Goal: Information Seeking & Learning: Learn about a topic

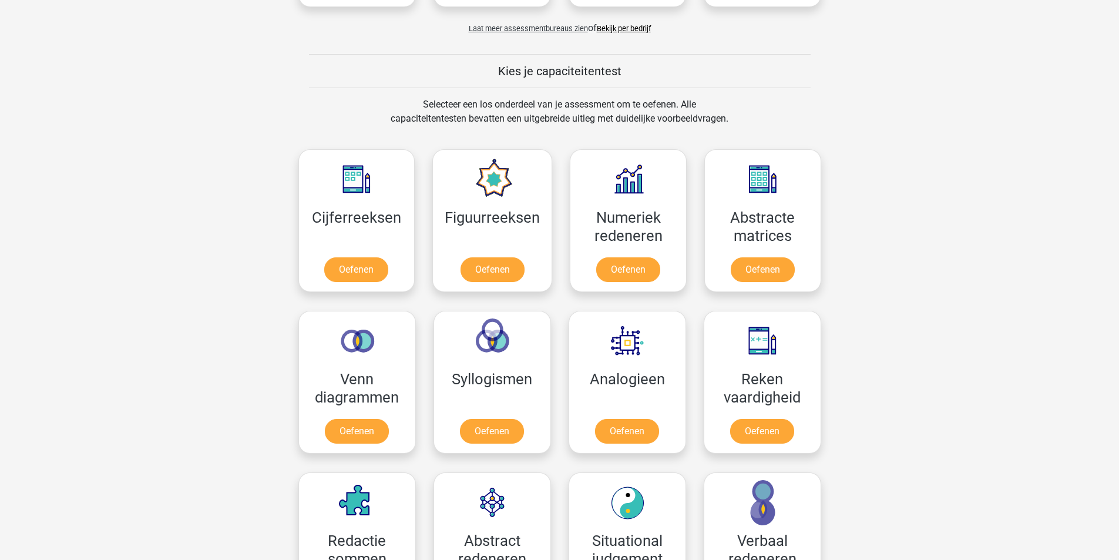
scroll to position [392, 0]
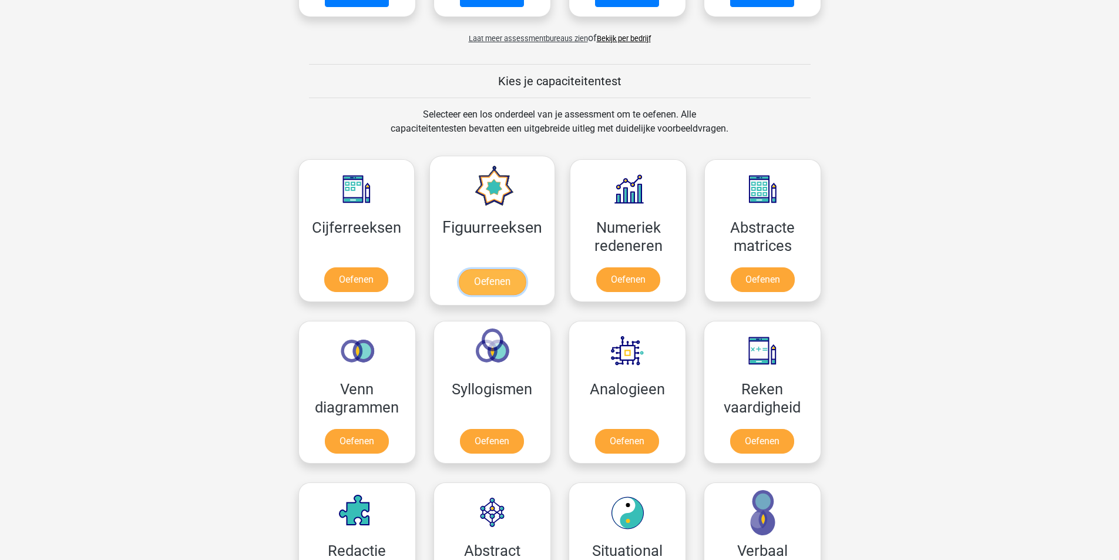
click at [474, 269] on link "Oefenen" at bounding box center [492, 282] width 67 height 26
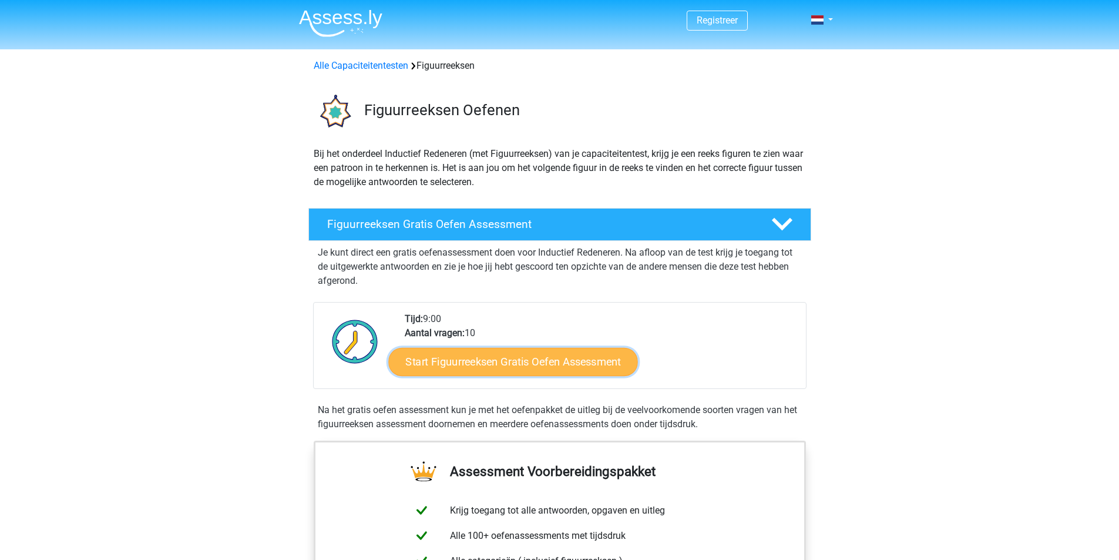
click at [597, 370] on link "Start Figuurreeksen Gratis Oefen Assessment" at bounding box center [512, 361] width 249 height 28
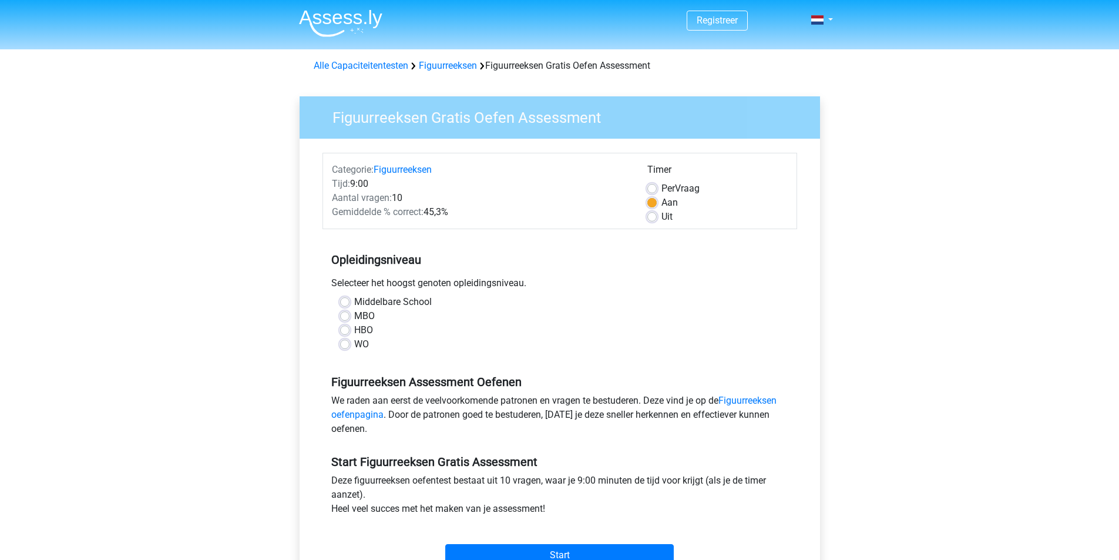
click at [354, 331] on label "HBO" at bounding box center [363, 330] width 19 height 14
click at [343, 331] on input "HBO" at bounding box center [344, 329] width 9 height 12
radio input "true"
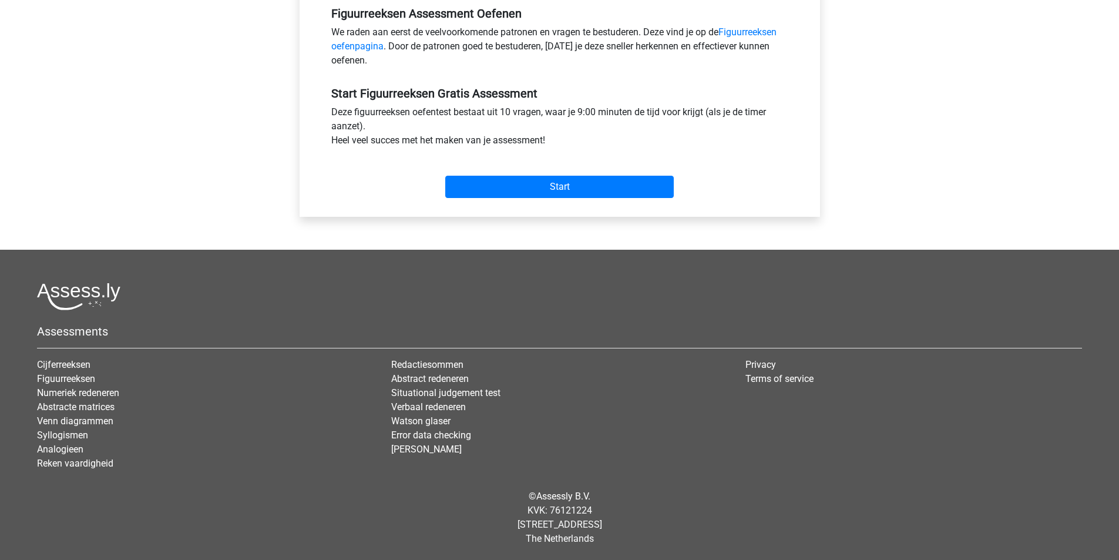
scroll to position [173, 0]
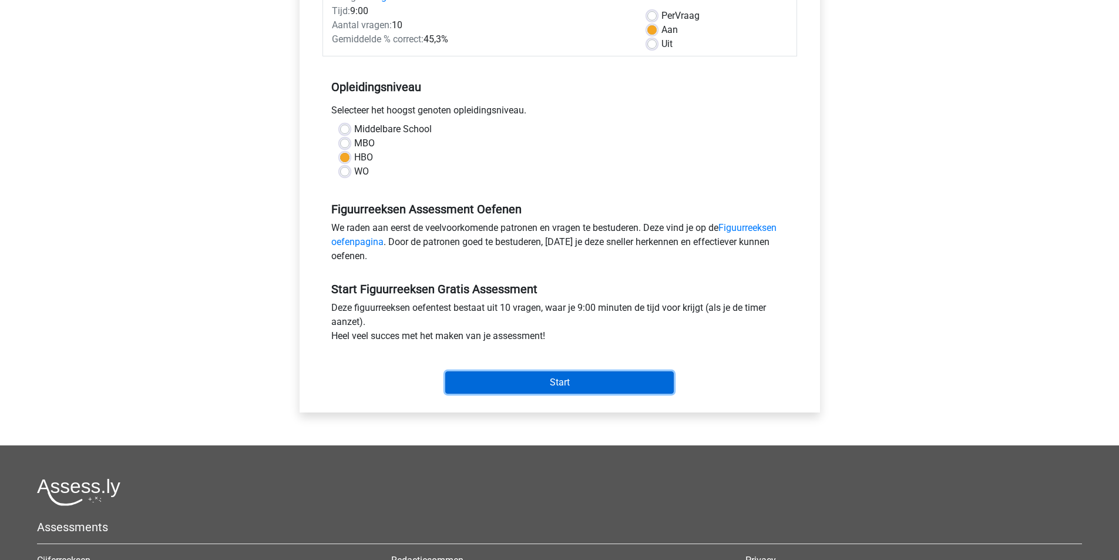
click at [578, 385] on input "Start" at bounding box center [559, 382] width 228 height 22
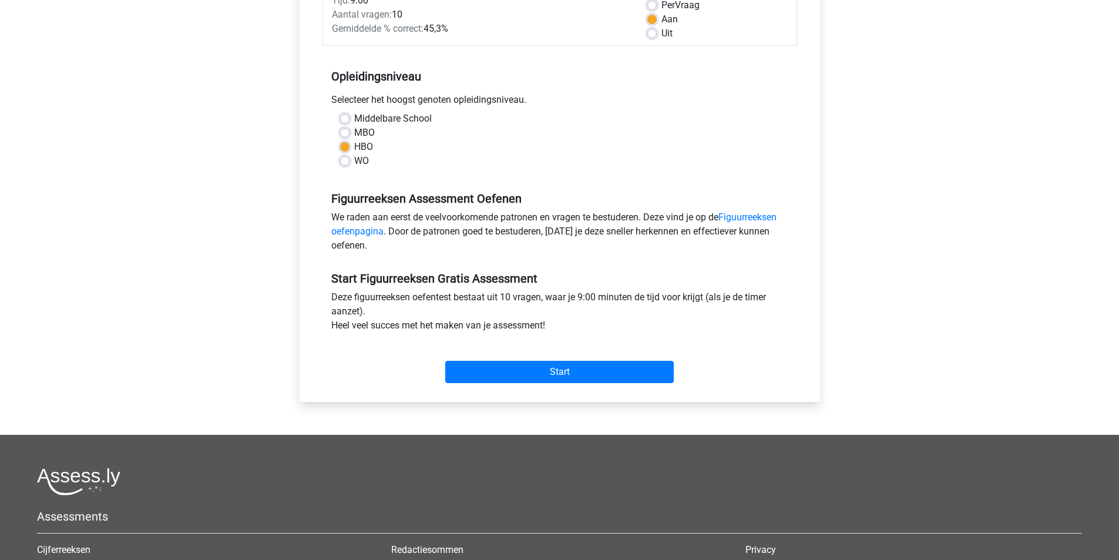
scroll to position [0, 0]
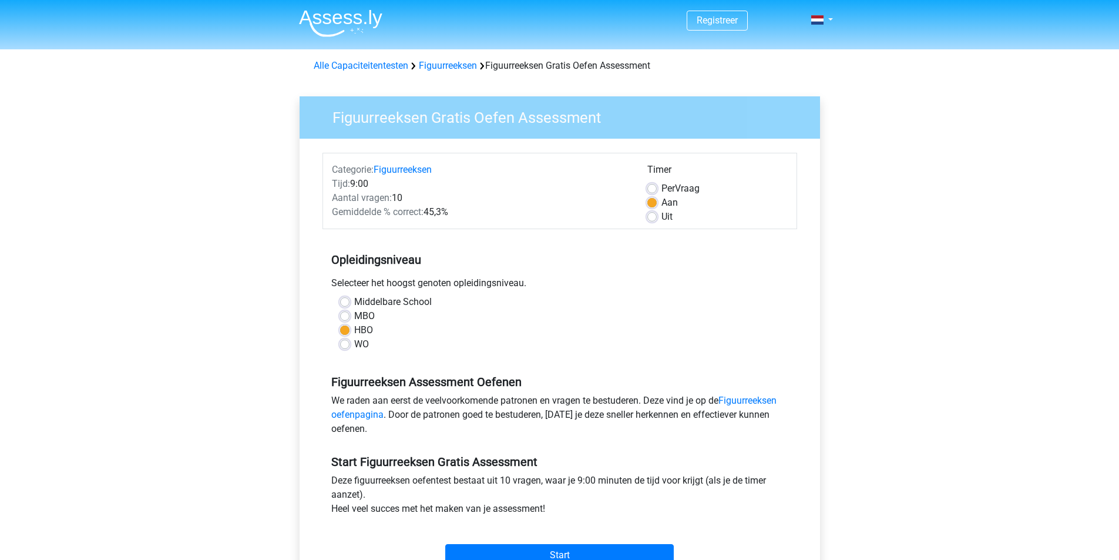
click at [661, 218] on label "Uit" at bounding box center [666, 217] width 11 height 14
click at [653, 218] on input "Uit" at bounding box center [651, 216] width 9 height 12
radio input "true"
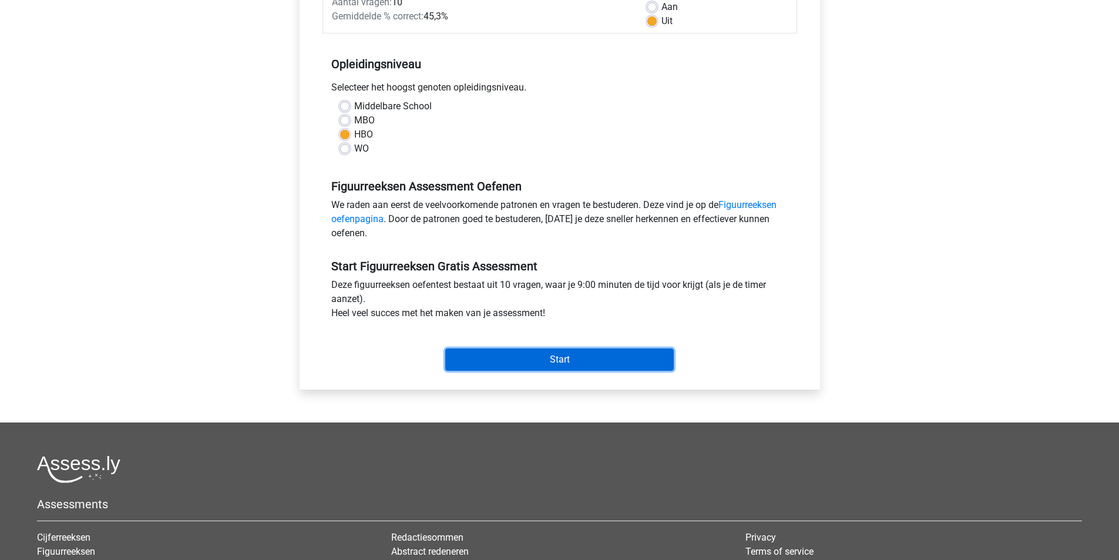
click at [564, 358] on input "Start" at bounding box center [559, 359] width 228 height 22
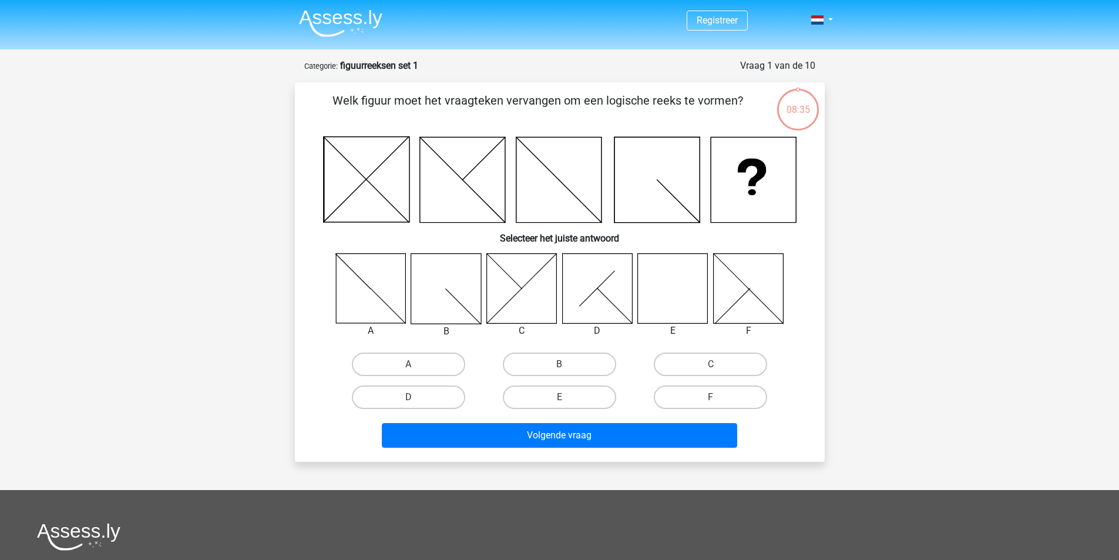
click at [797, 105] on div "08:35" at bounding box center [798, 102] width 44 height 29
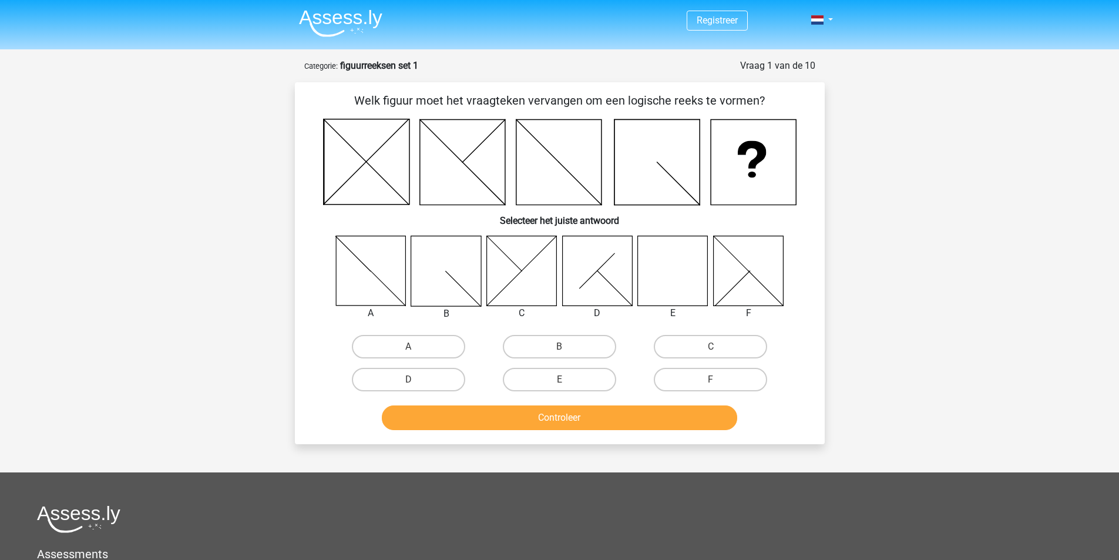
drag, startPoint x: 811, startPoint y: 153, endPoint x: 509, endPoint y: 142, distance: 302.7
click at [513, 144] on div "Welk figuur moet het vraagteken vervangen om een logische reeks te vormen? Sele…" at bounding box center [560, 263] width 520 height 342
drag, startPoint x: 352, startPoint y: 97, endPoint x: 805, endPoint y: 121, distance: 454.0
click at [805, 122] on div "Welk figuur moet het vraagteken vervangen om een logische reeks te vormen? Sele…" at bounding box center [560, 263] width 520 height 342
click at [805, 121] on div at bounding box center [560, 162] width 492 height 86
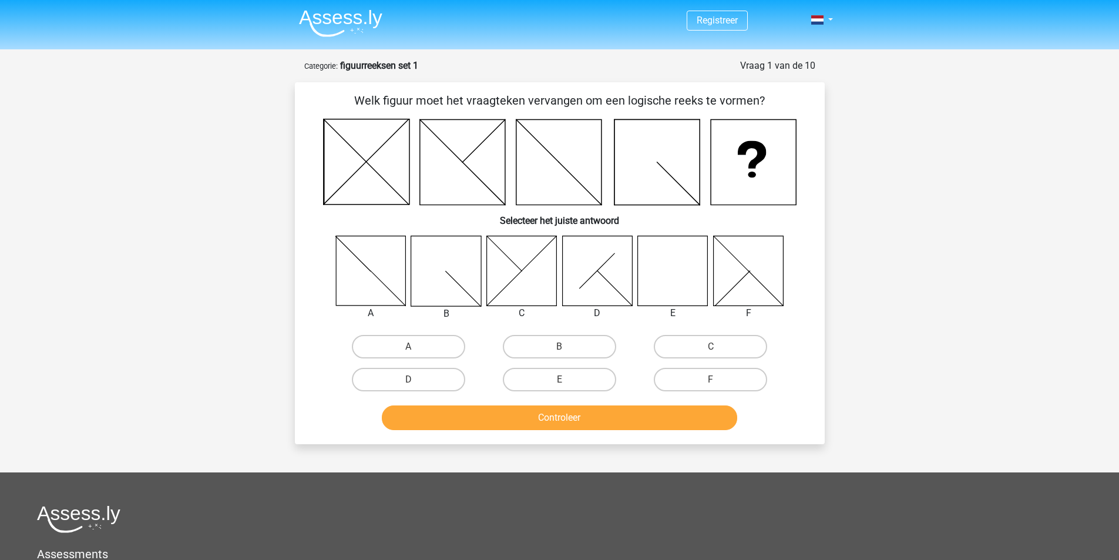
click at [683, 281] on icon at bounding box center [673, 271] width 70 height 70
click at [565, 377] on label "E" at bounding box center [559, 379] width 113 height 23
click at [565, 379] on input "E" at bounding box center [563, 383] width 8 height 8
radio input "true"
click at [581, 427] on button "Controleer" at bounding box center [559, 417] width 355 height 25
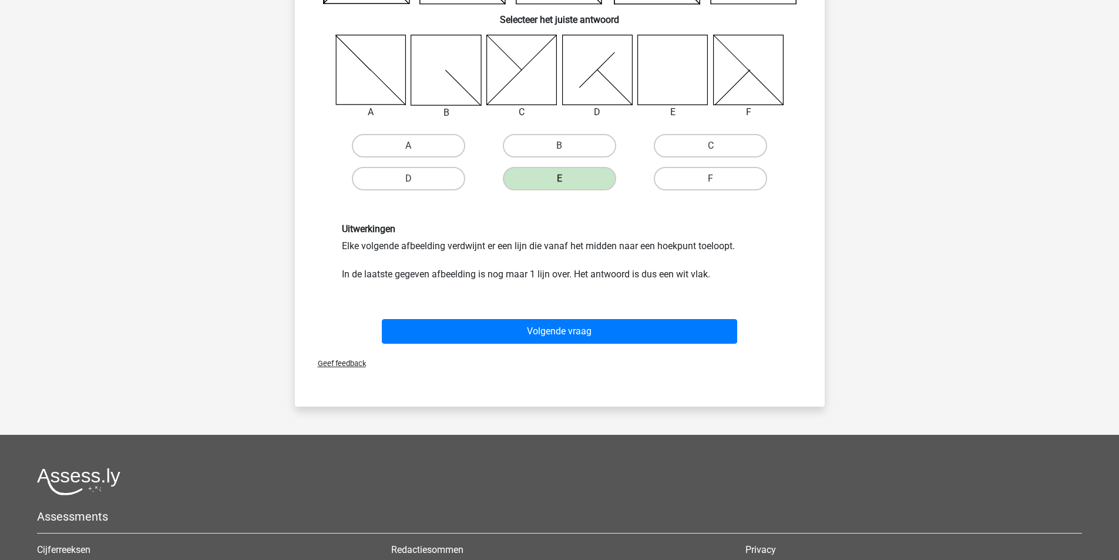
scroll to position [190, 0]
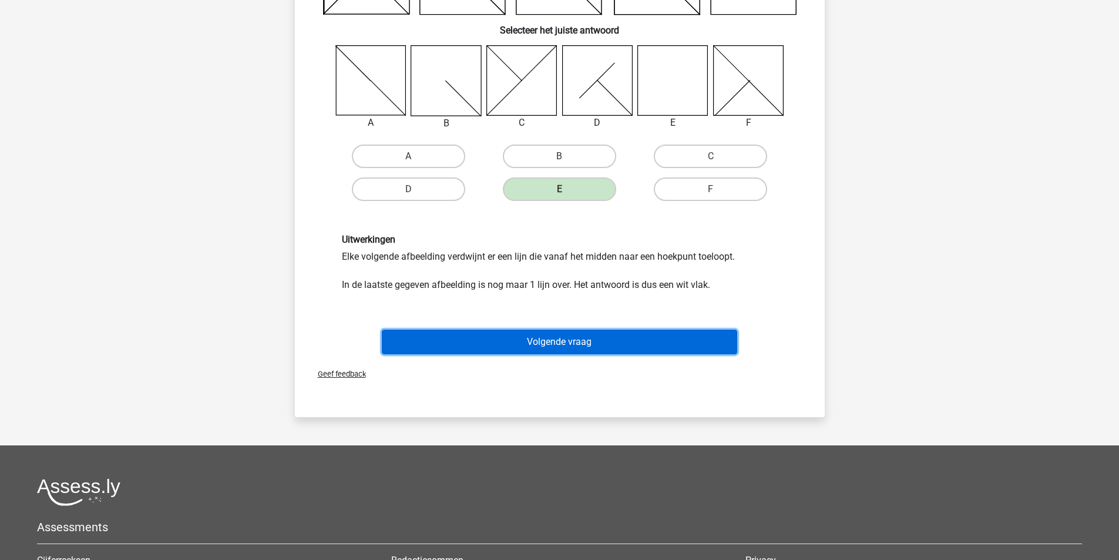
click at [581, 337] on button "Volgende vraag" at bounding box center [559, 341] width 355 height 25
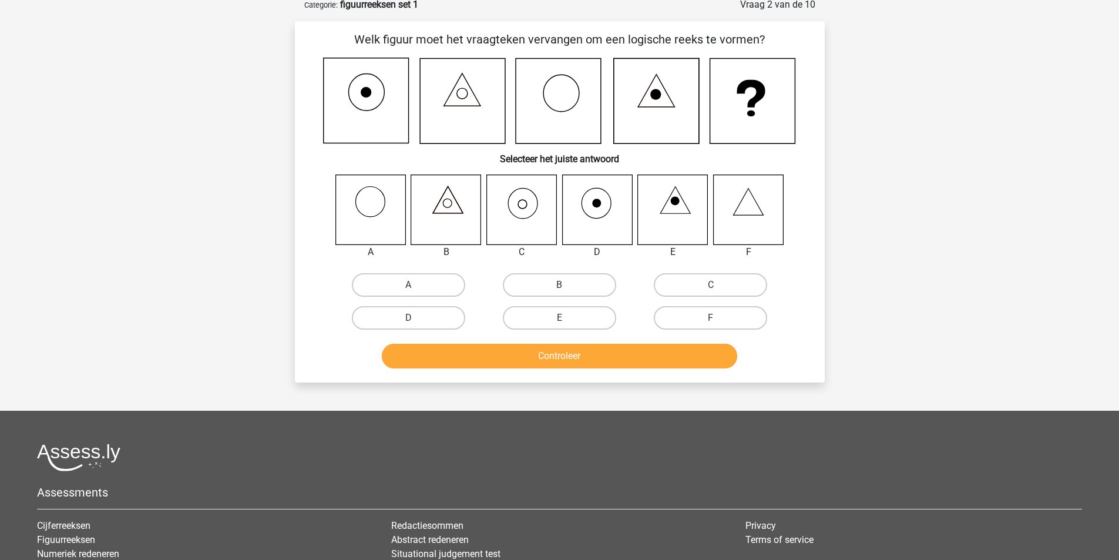
scroll to position [59, 0]
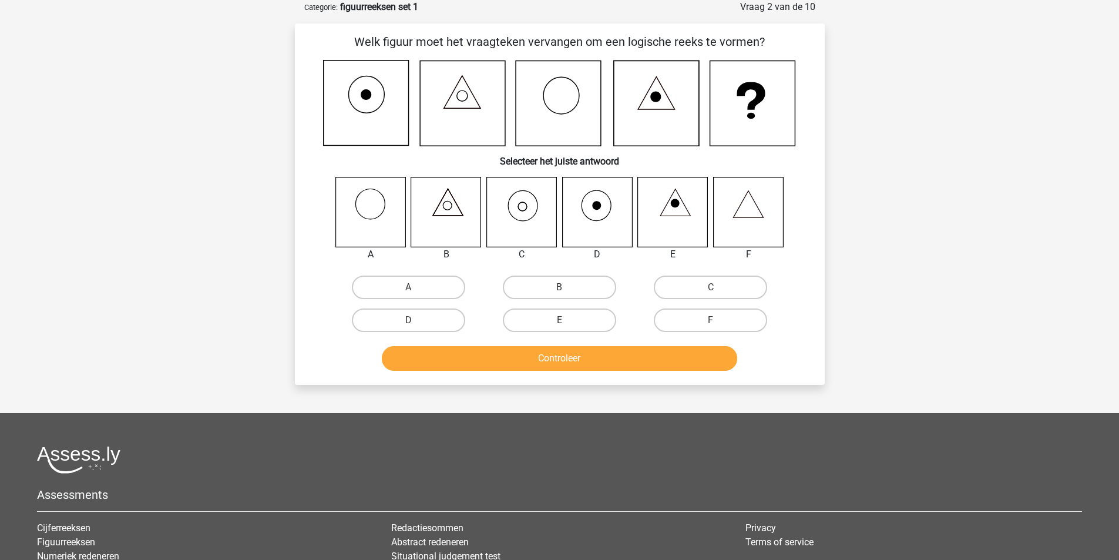
click at [598, 216] on icon at bounding box center [597, 212] width 70 height 70
click at [443, 317] on label "D" at bounding box center [408, 319] width 113 height 23
click at [416, 320] on input "D" at bounding box center [412, 324] width 8 height 8
radio input "true"
click at [540, 363] on button "Controleer" at bounding box center [559, 358] width 355 height 25
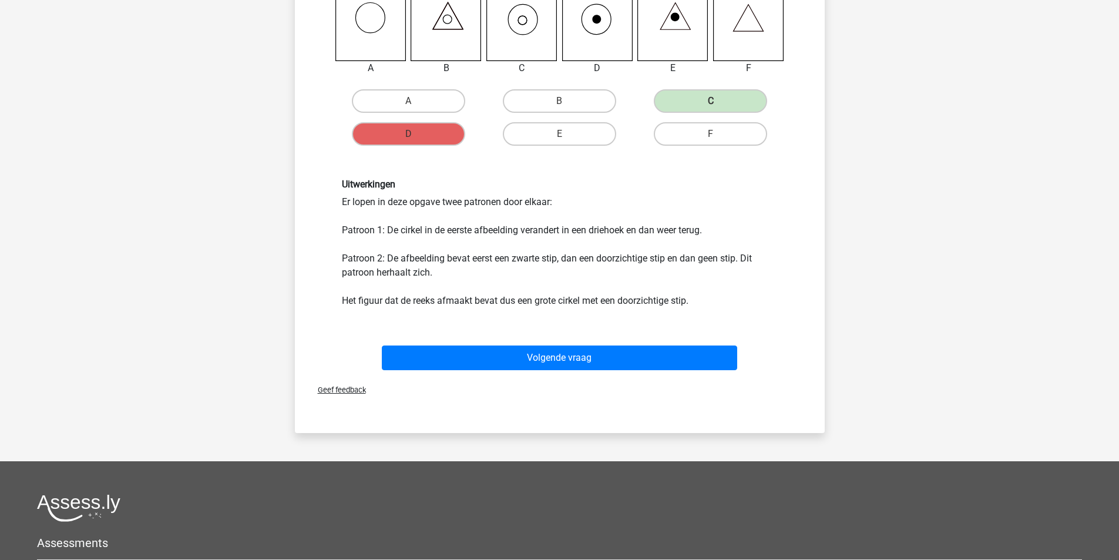
scroll to position [255, 0]
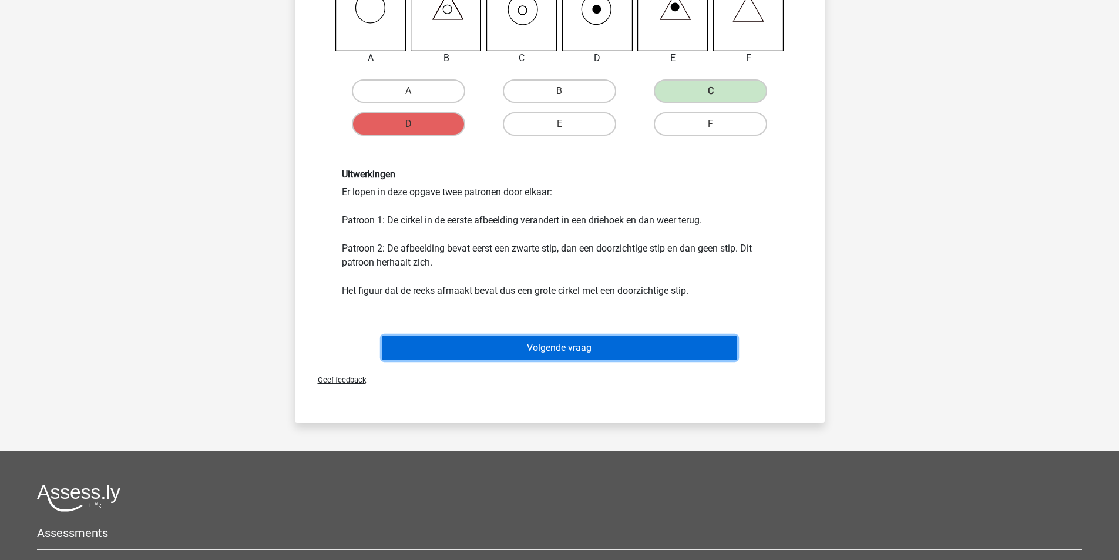
click at [614, 346] on button "Volgende vraag" at bounding box center [559, 347] width 355 height 25
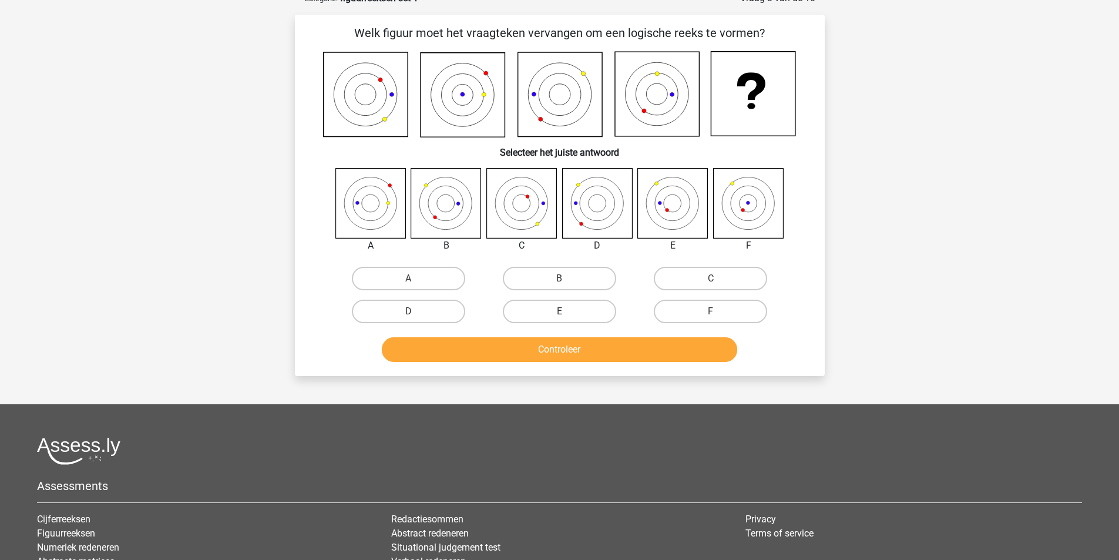
scroll to position [59, 0]
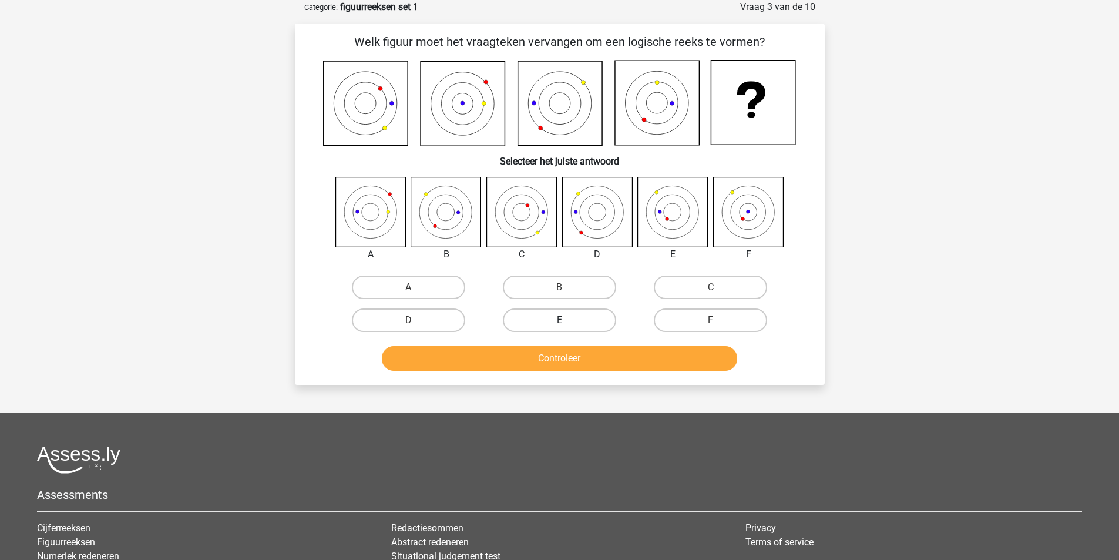
click at [565, 314] on label "E" at bounding box center [559, 319] width 113 height 23
click at [565, 320] on input "E" at bounding box center [563, 324] width 8 height 8
radio input "true"
click at [556, 355] on button "Controleer" at bounding box center [559, 358] width 355 height 25
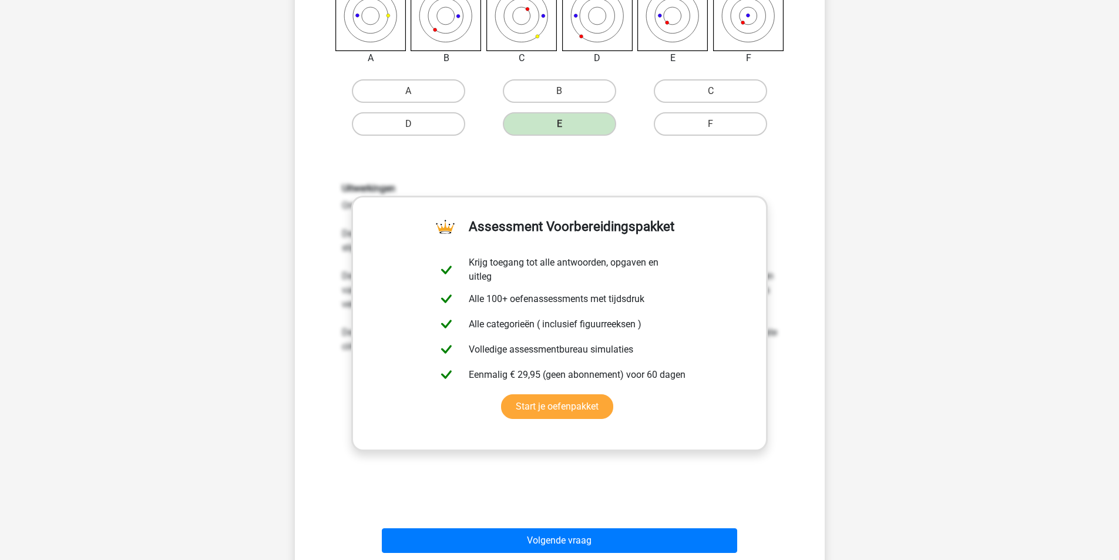
scroll to position [450, 0]
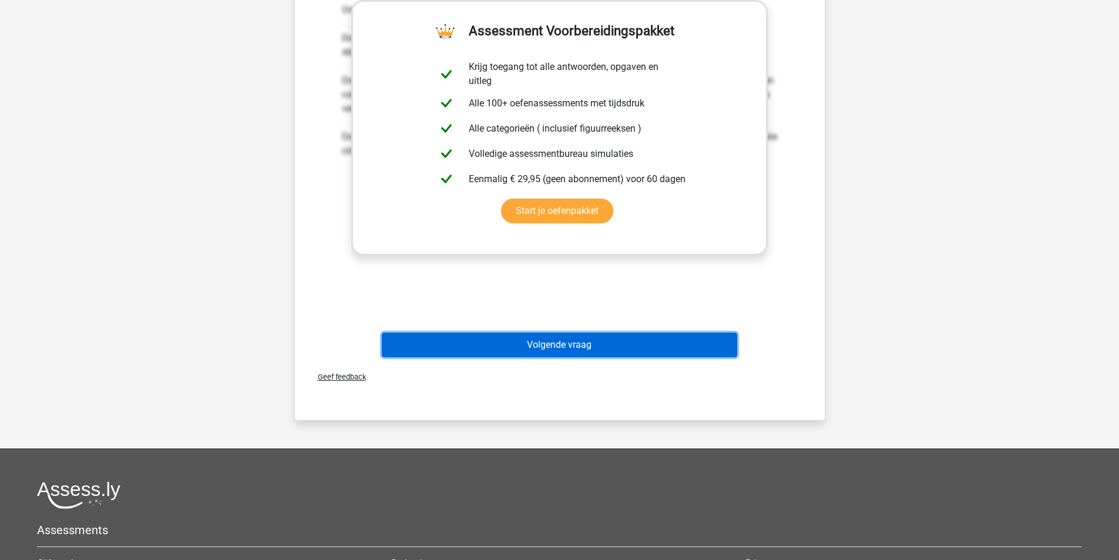
click at [544, 349] on button "Volgende vraag" at bounding box center [559, 344] width 355 height 25
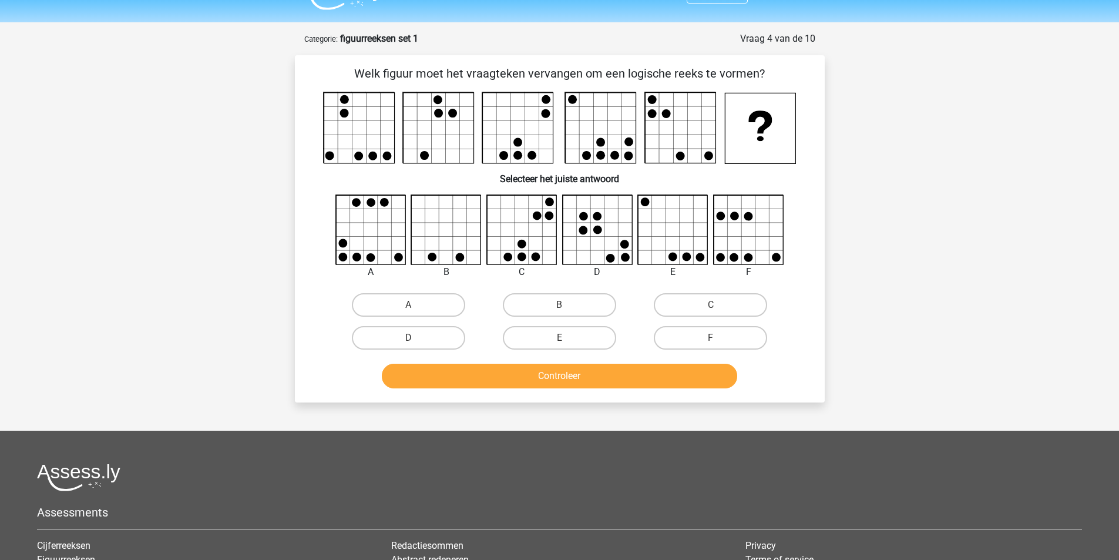
scroll to position [0, 0]
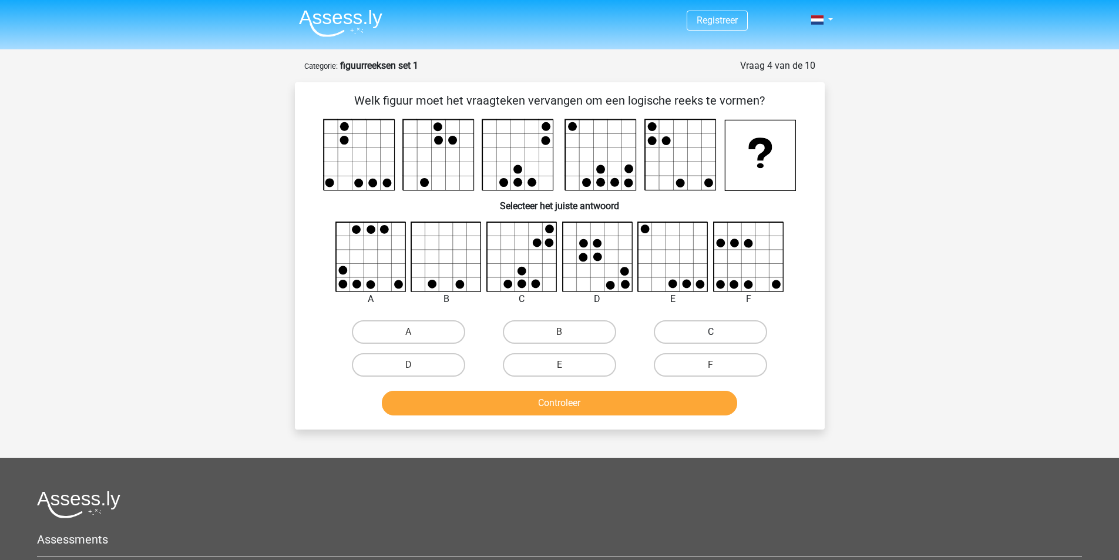
click at [680, 329] on label "C" at bounding box center [710, 331] width 113 height 23
click at [711, 332] on input "C" at bounding box center [715, 336] width 8 height 8
radio input "true"
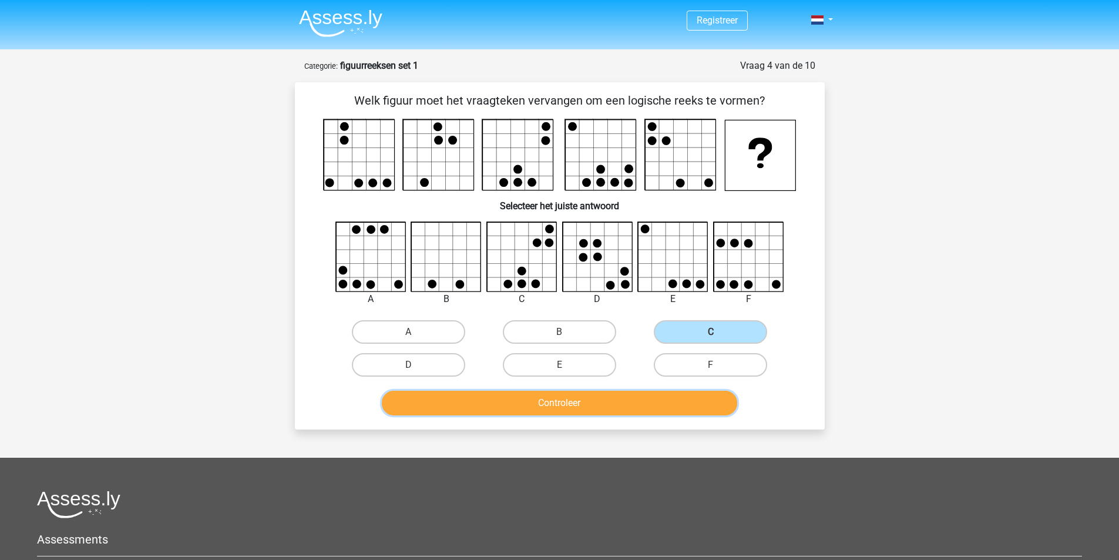
click at [583, 397] on button "Controleer" at bounding box center [559, 403] width 355 height 25
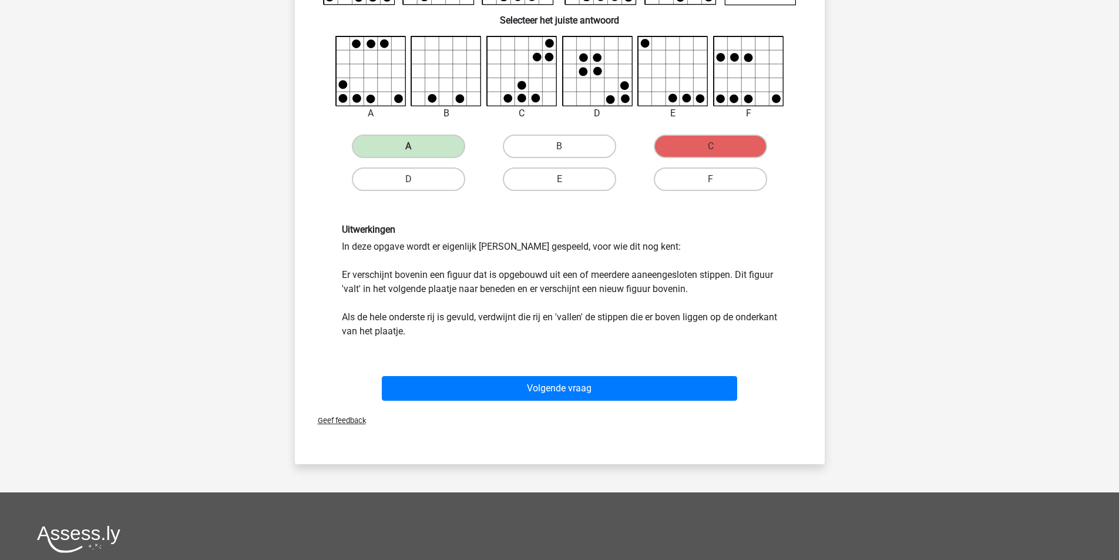
scroll to position [196, 0]
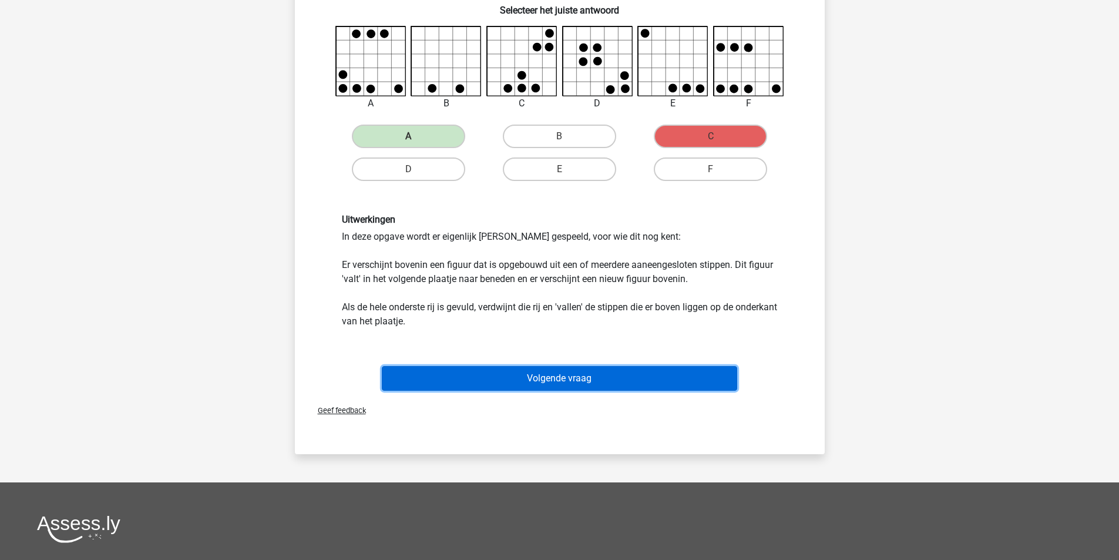
click at [624, 373] on button "Volgende vraag" at bounding box center [559, 378] width 355 height 25
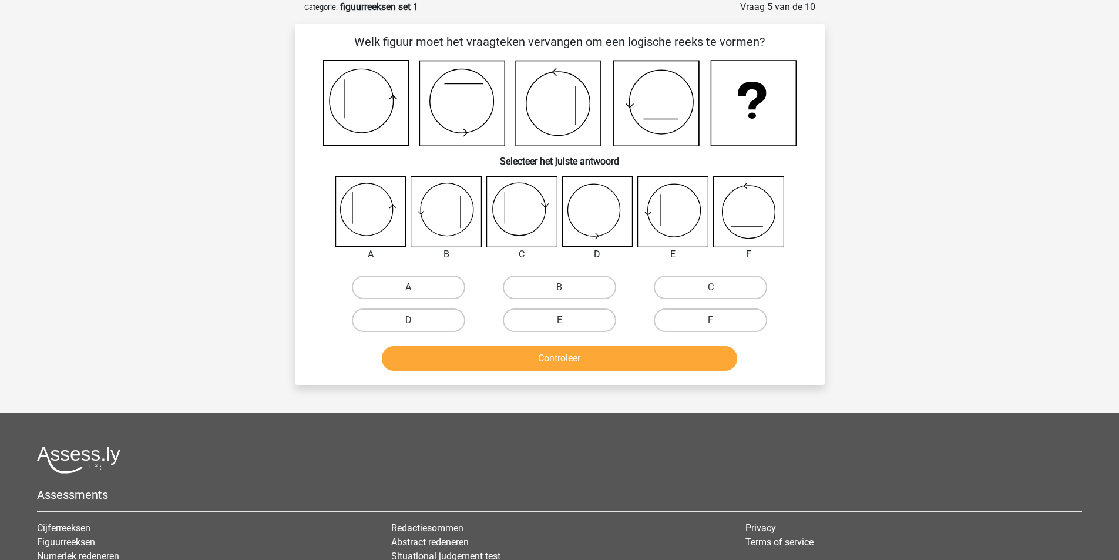
scroll to position [0, 0]
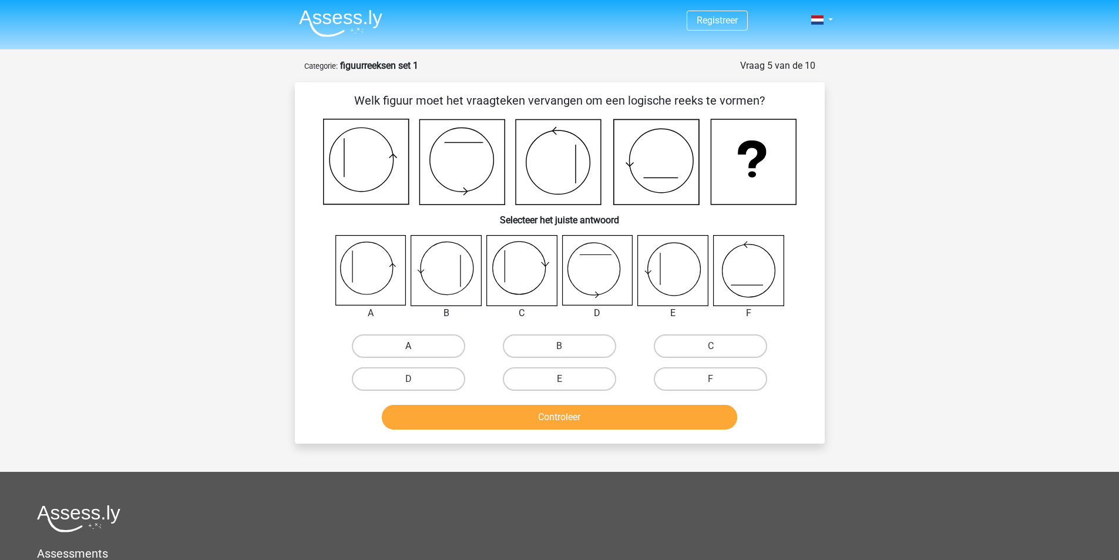
click at [388, 340] on label "A" at bounding box center [408, 345] width 113 height 23
click at [408, 346] on input "A" at bounding box center [412, 350] width 8 height 8
radio input "true"
click at [566, 409] on button "Controleer" at bounding box center [559, 417] width 355 height 25
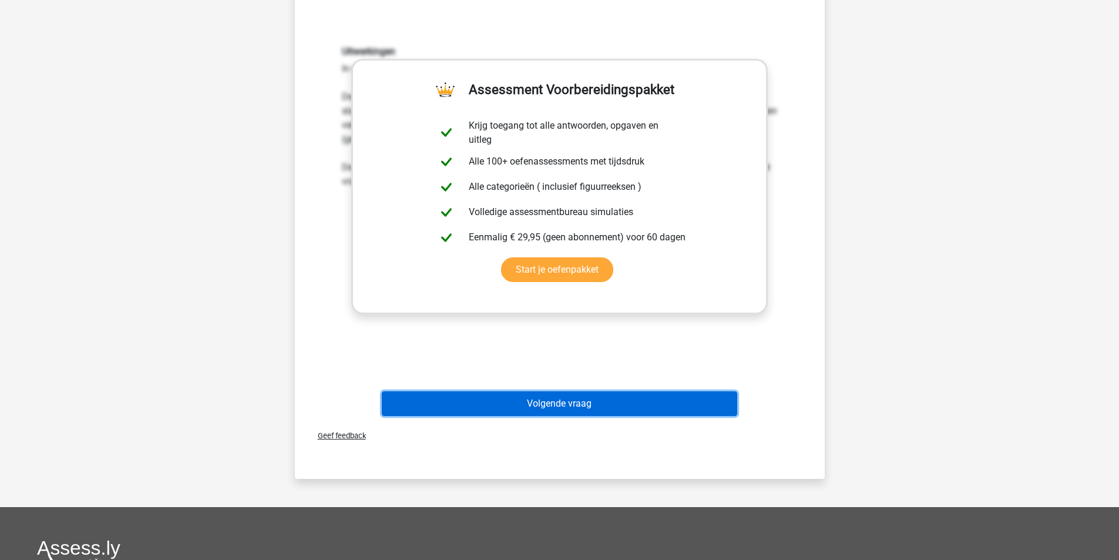
click at [598, 405] on button "Volgende vraag" at bounding box center [559, 403] width 355 height 25
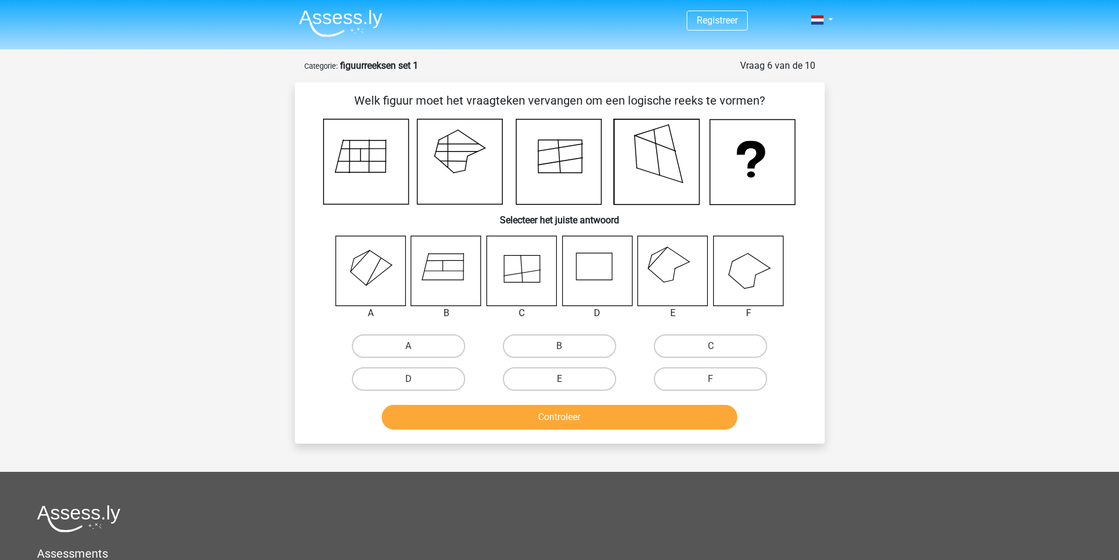
click at [766, 284] on icon at bounding box center [748, 271] width 70 height 70
click at [694, 379] on label "F" at bounding box center [710, 378] width 113 height 23
click at [711, 379] on input "F" at bounding box center [715, 383] width 8 height 8
radio input "true"
click at [657, 421] on button "Controleer" at bounding box center [559, 417] width 355 height 25
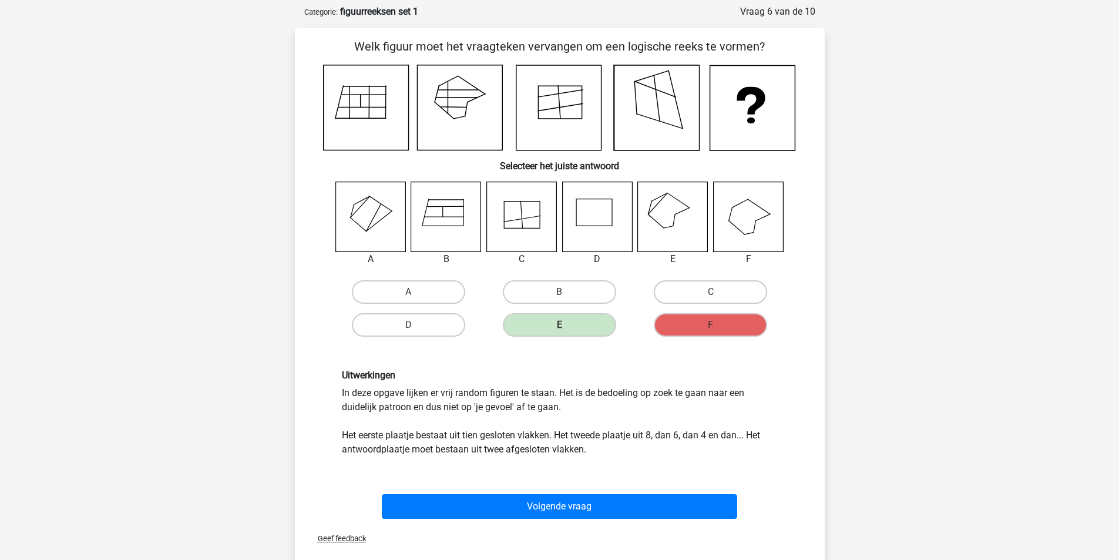
scroll to position [392, 0]
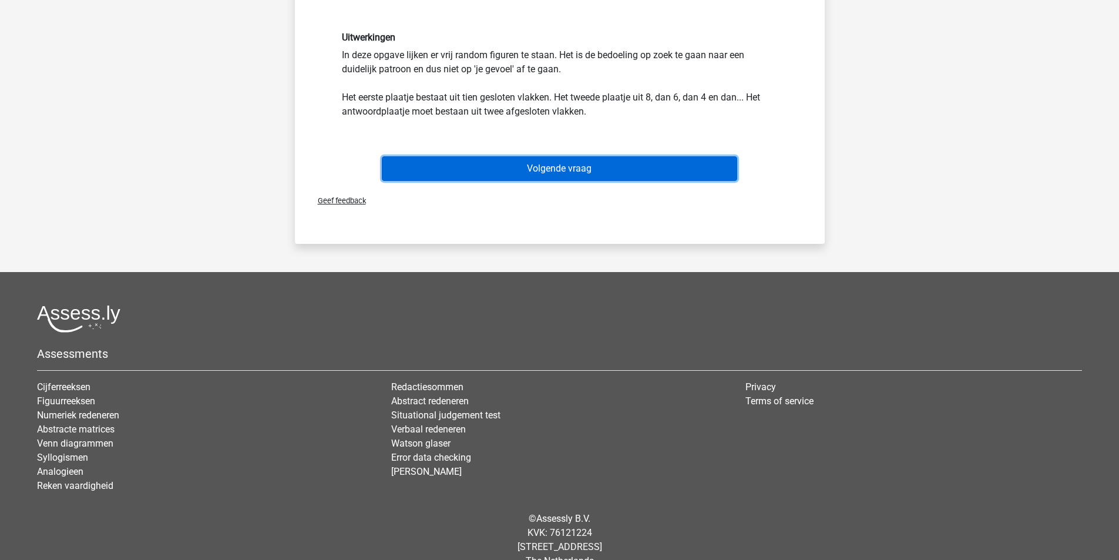
click at [657, 168] on button "Volgende vraag" at bounding box center [559, 168] width 355 height 25
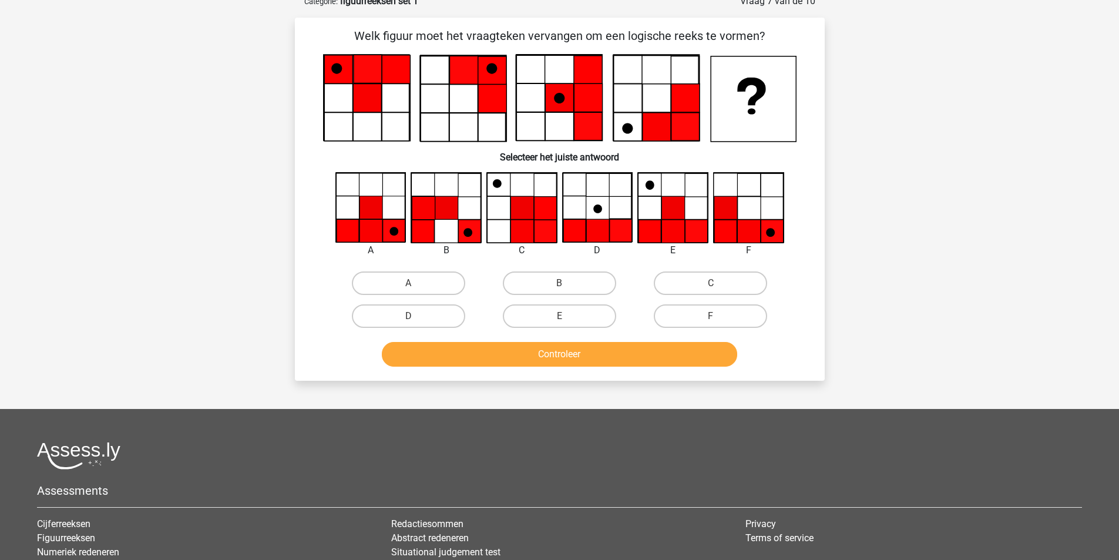
scroll to position [59, 0]
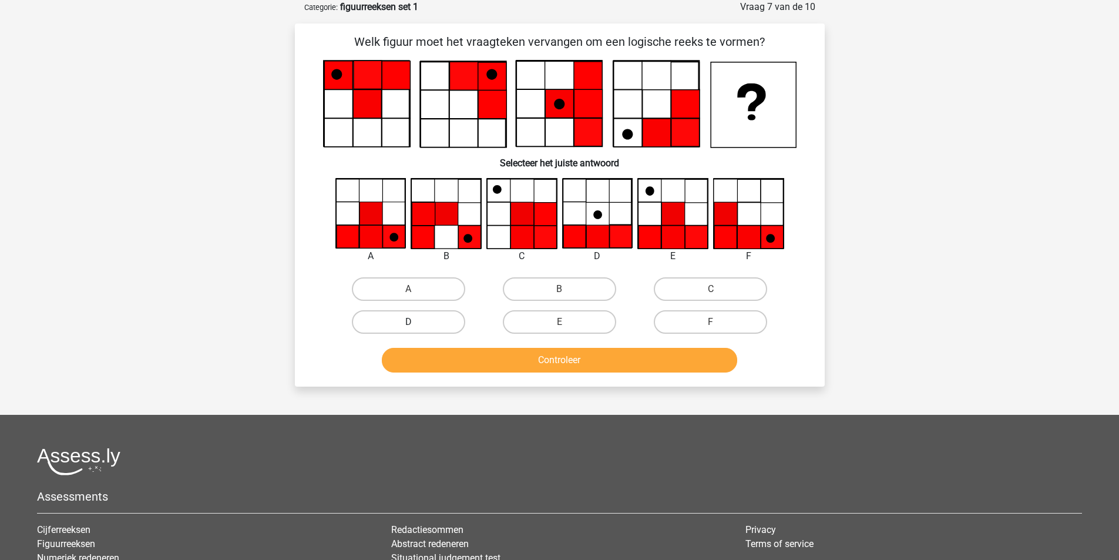
click at [453, 323] on label "D" at bounding box center [408, 321] width 113 height 23
click at [416, 323] on input "D" at bounding box center [412, 326] width 8 height 8
radio input "true"
click at [567, 362] on button "Controleer" at bounding box center [559, 360] width 355 height 25
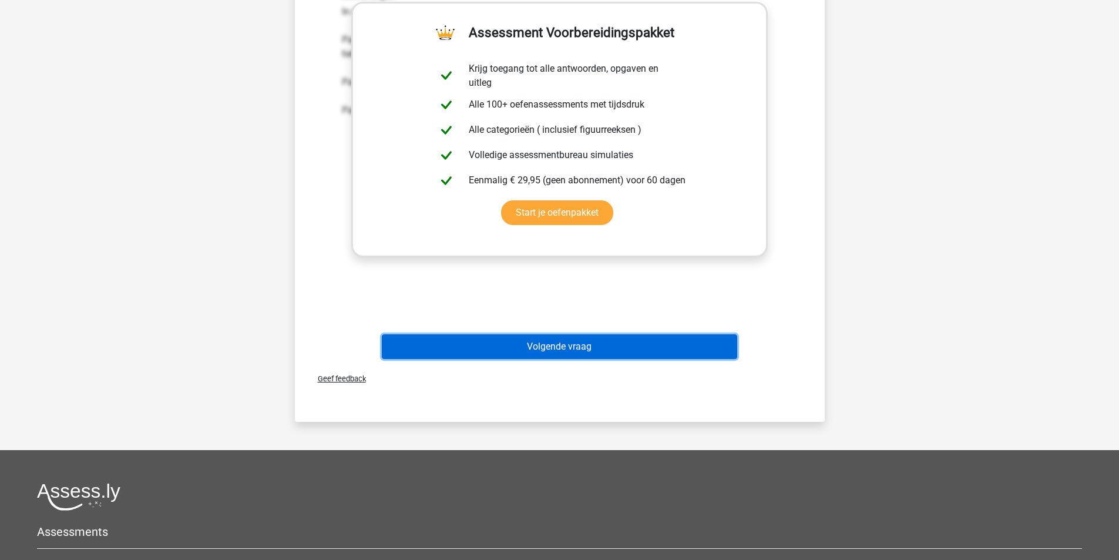
click at [566, 353] on button "Volgende vraag" at bounding box center [559, 346] width 355 height 25
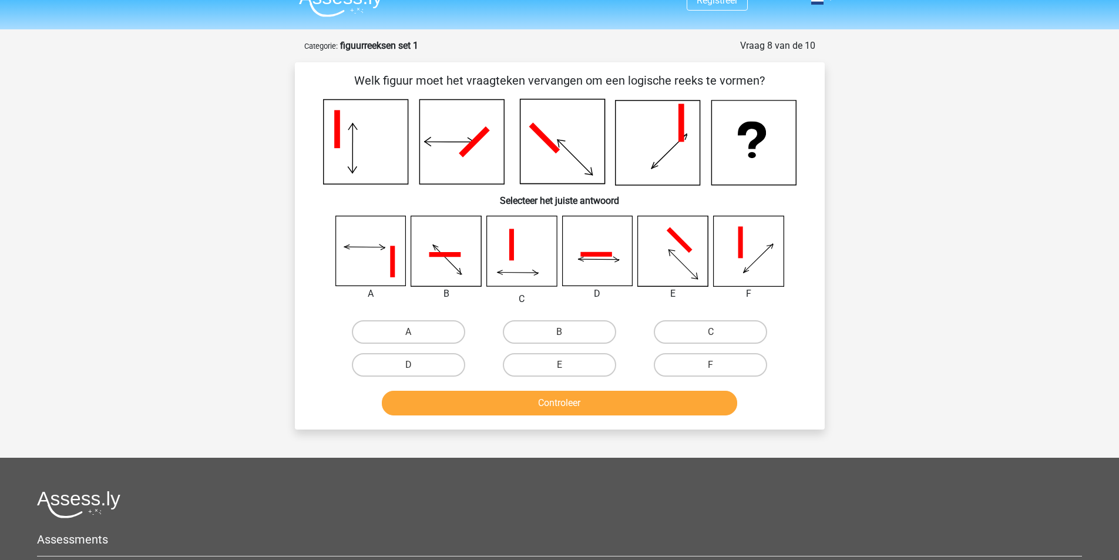
scroll to position [0, 0]
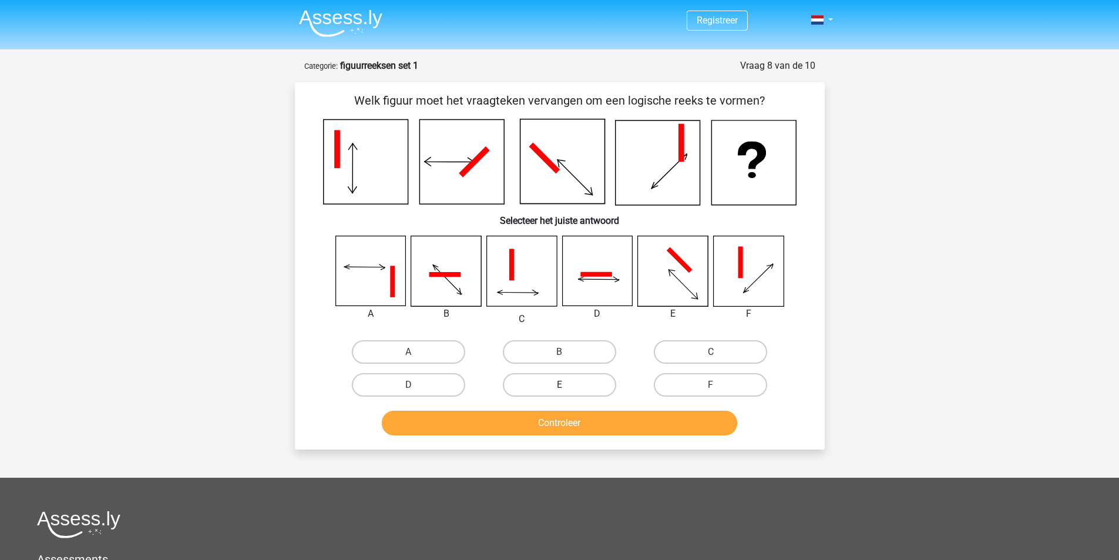
click at [564, 377] on label "E" at bounding box center [559, 384] width 113 height 23
click at [564, 385] on input "E" at bounding box center [563, 389] width 8 height 8
radio input "true"
click at [566, 421] on button "Controleer" at bounding box center [559, 423] width 355 height 25
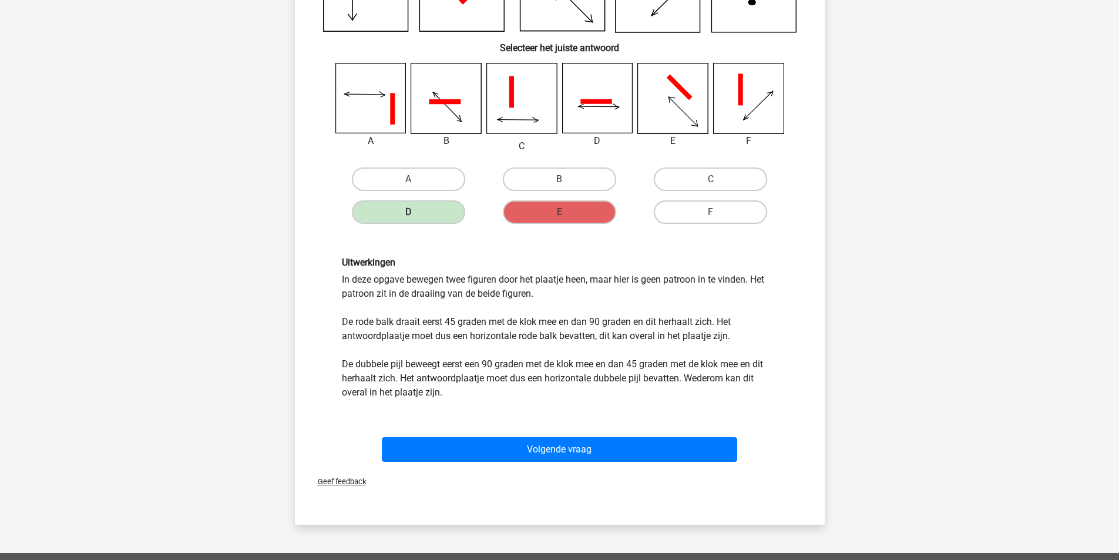
scroll to position [196, 0]
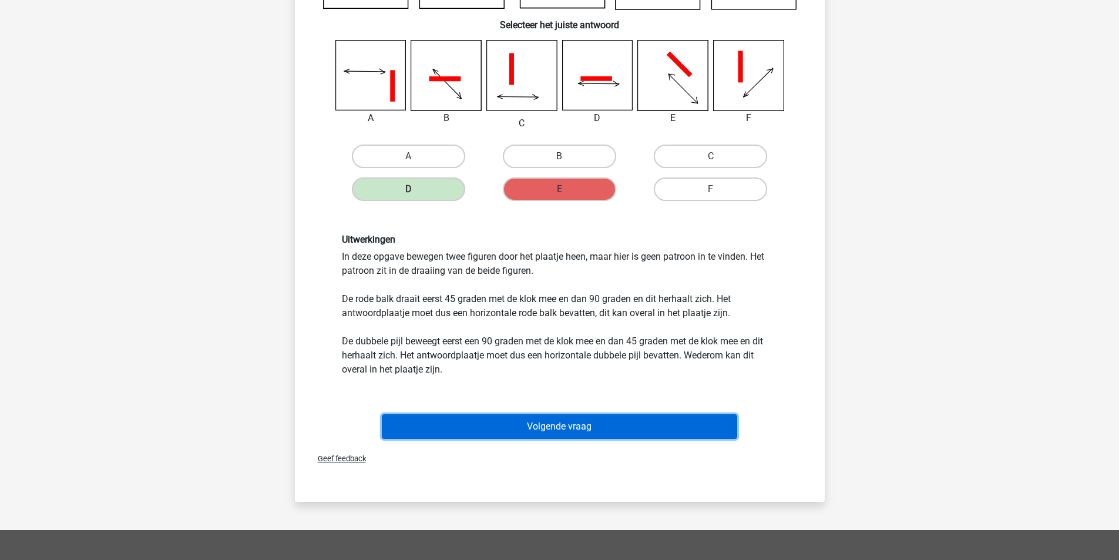
click at [623, 428] on button "Volgende vraag" at bounding box center [559, 426] width 355 height 25
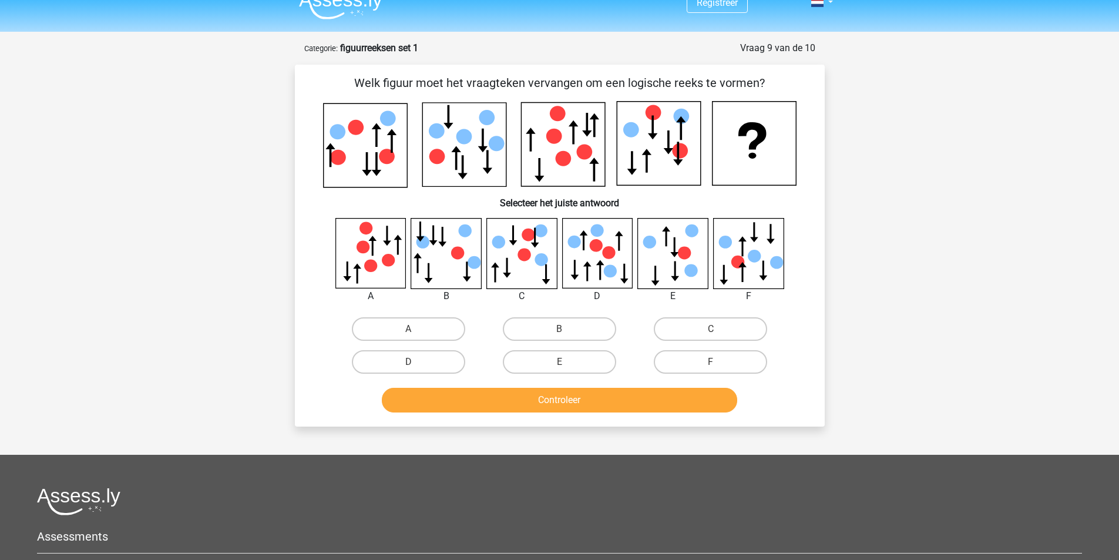
scroll to position [0, 0]
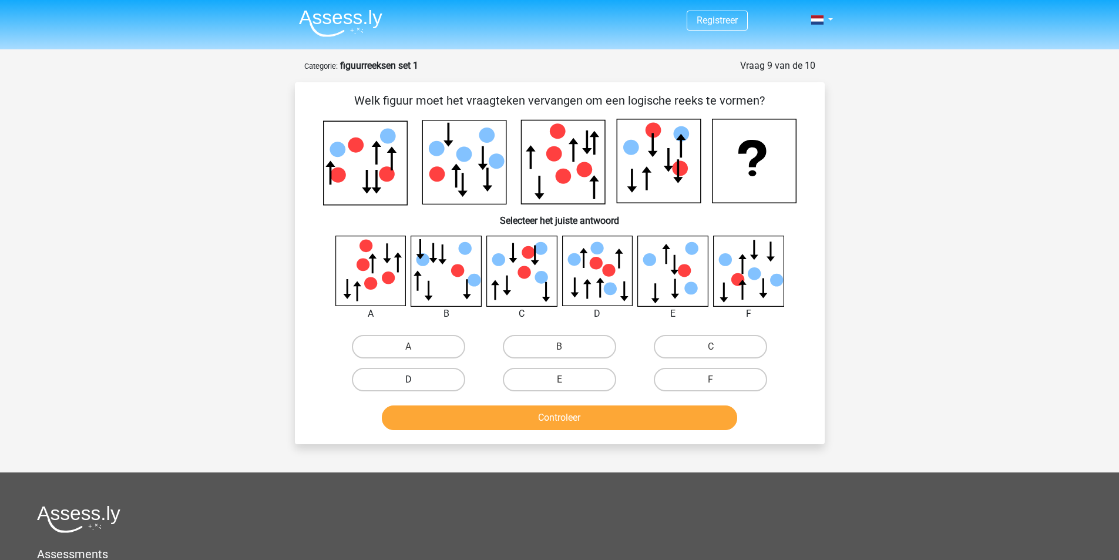
click at [441, 379] on label "D" at bounding box center [408, 379] width 113 height 23
click at [416, 379] on input "D" at bounding box center [412, 383] width 8 height 8
radio input "true"
click at [536, 413] on button "Controleer" at bounding box center [559, 417] width 355 height 25
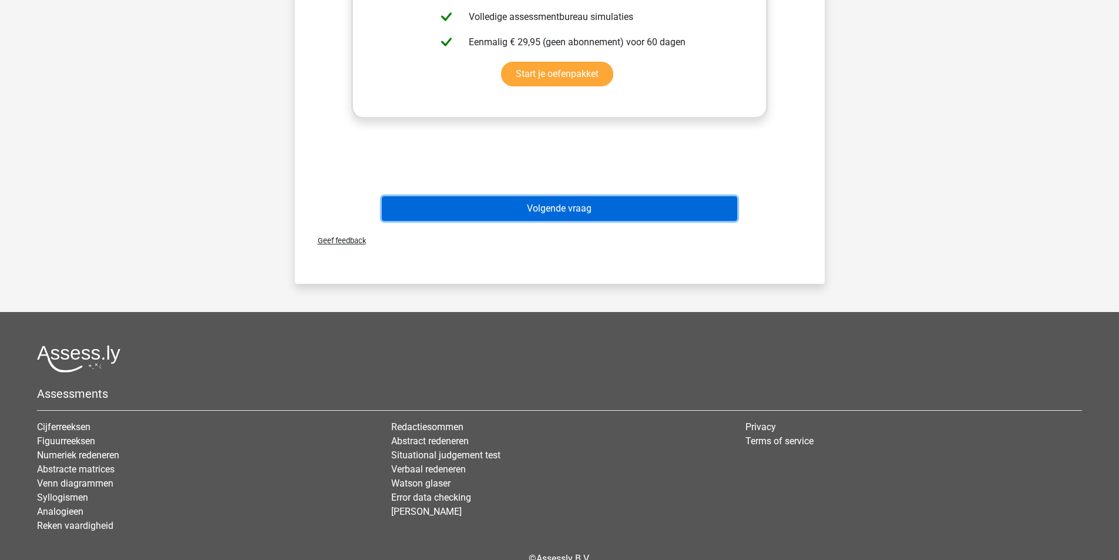
click at [570, 213] on button "Volgende vraag" at bounding box center [559, 208] width 355 height 25
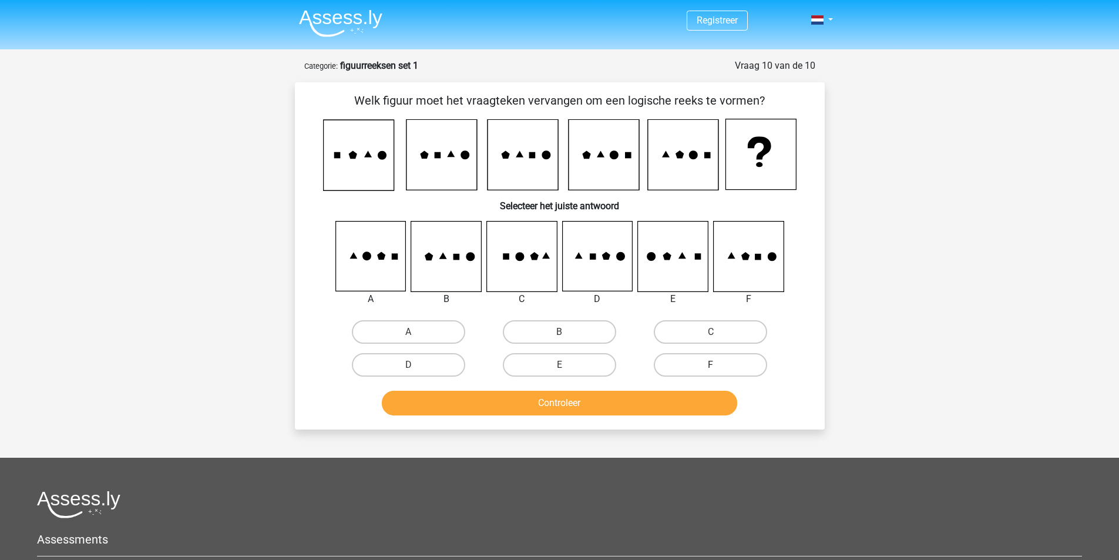
click at [704, 372] on label "F" at bounding box center [710, 364] width 113 height 23
click at [711, 372] on input "F" at bounding box center [715, 369] width 8 height 8
radio input "true"
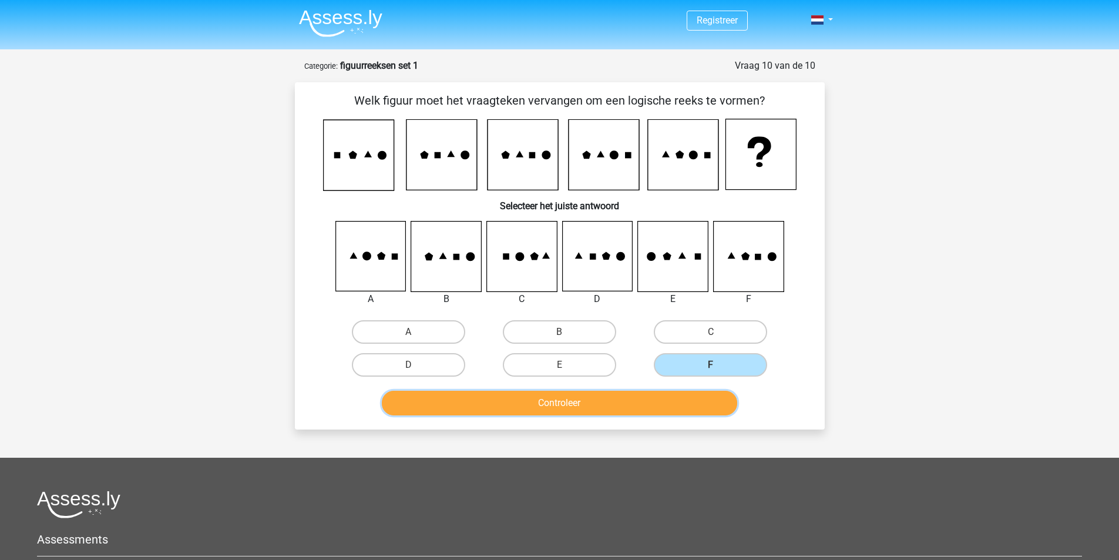
click at [634, 402] on button "Controleer" at bounding box center [559, 403] width 355 height 25
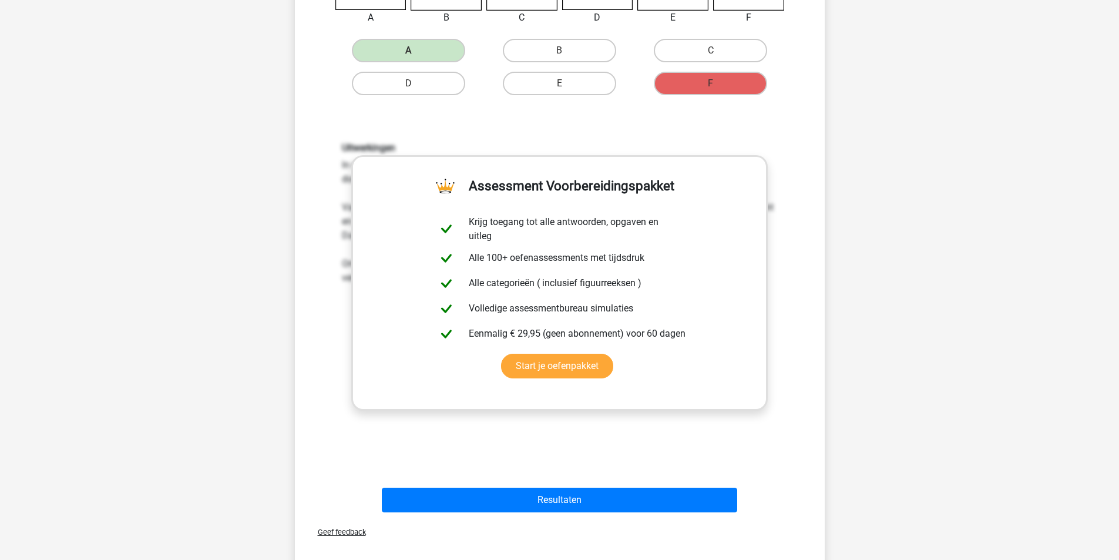
scroll to position [392, 0]
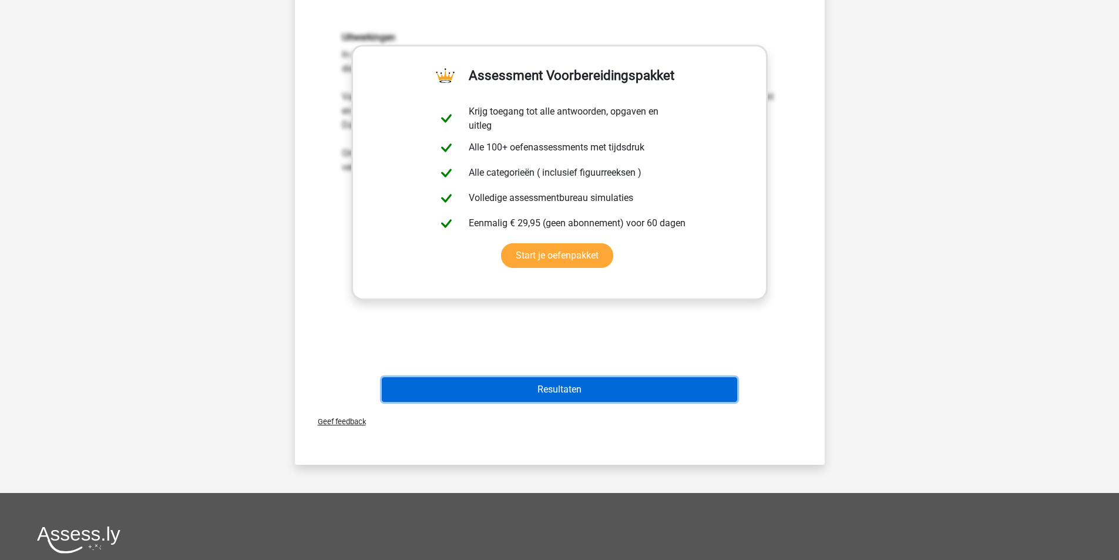
click at [594, 392] on button "Resultaten" at bounding box center [559, 389] width 355 height 25
